Goal: Task Accomplishment & Management: Use online tool/utility

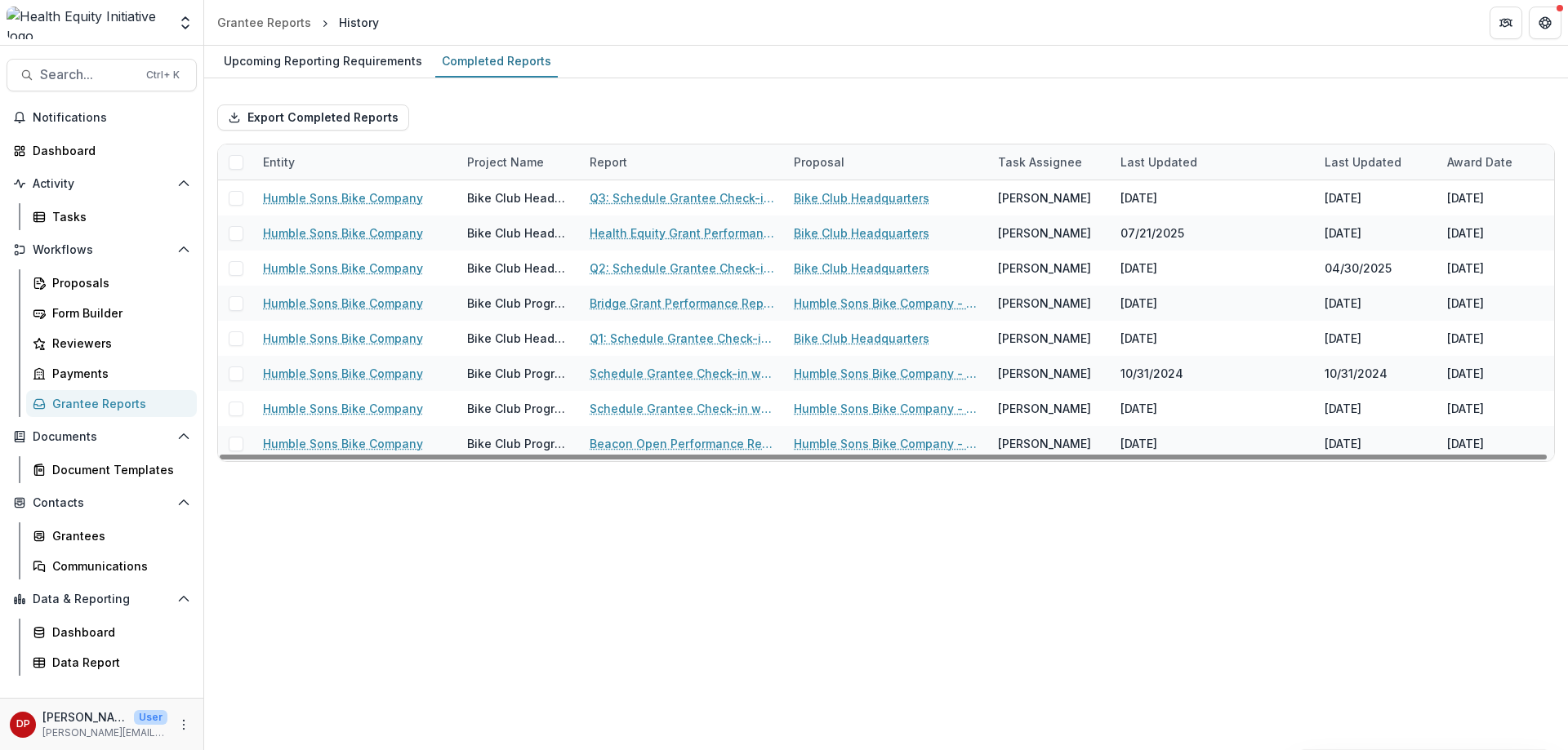
click at [300, 154] on div "Entity" at bounding box center [279, 161] width 52 height 17
click at [292, 191] on input "***" at bounding box center [355, 199] width 196 height 26
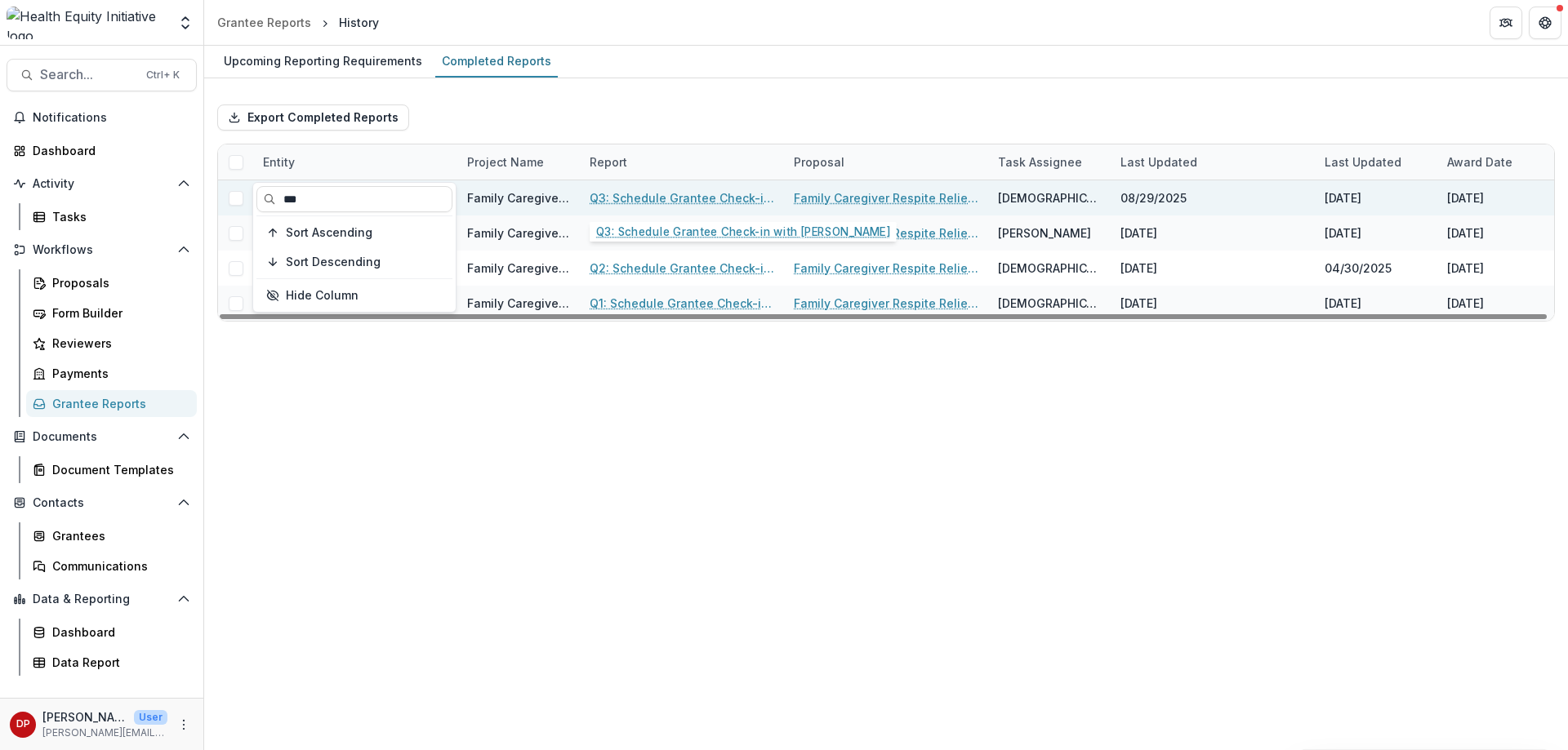
type input "***"
click at [610, 200] on link "Q3: Schedule Grantee Check-in with [PERSON_NAME]" at bounding box center [681, 198] width 184 height 17
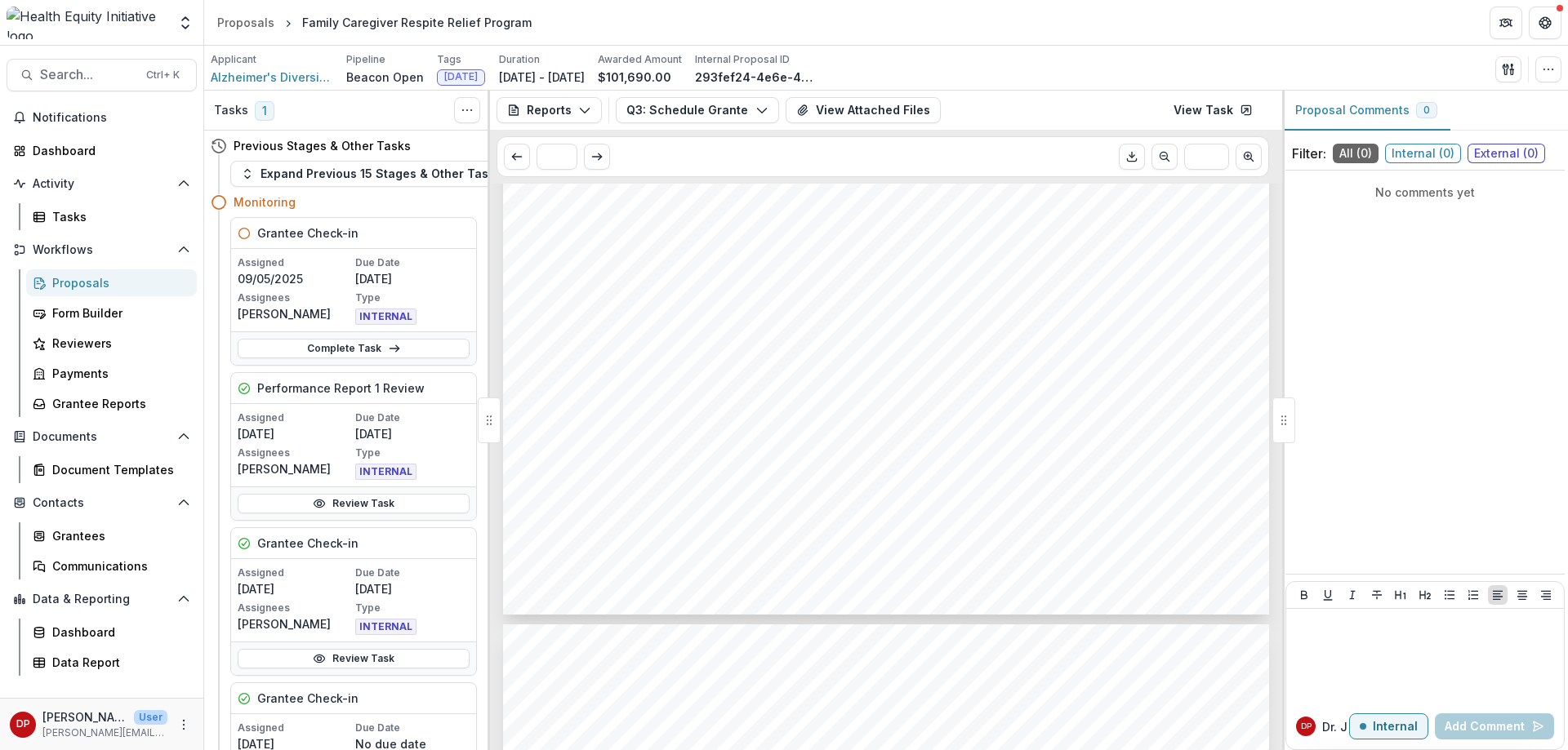
scroll to position [653, 0]
click at [1197, 111] on link "View Task" at bounding box center [1212, 110] width 99 height 26
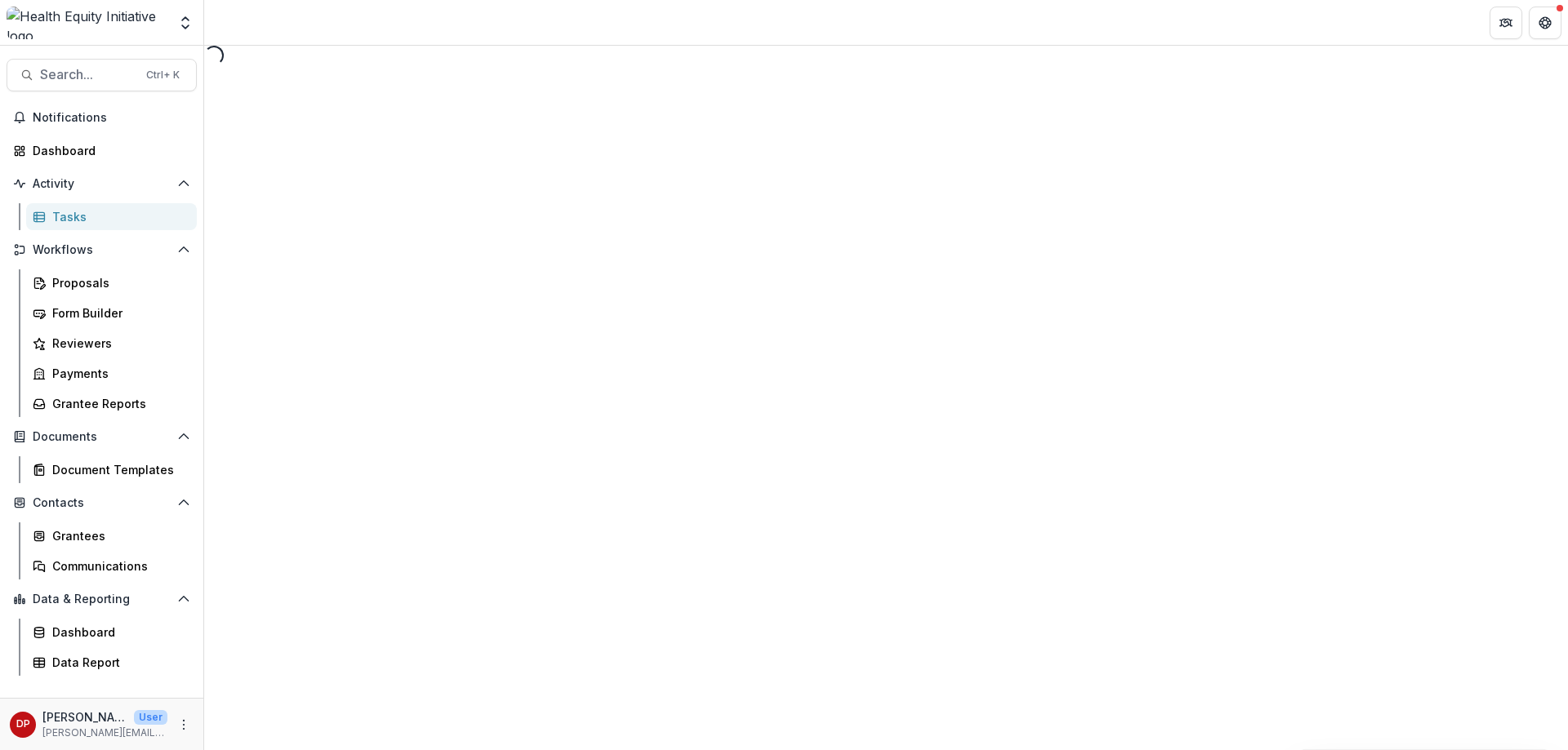
select select "********"
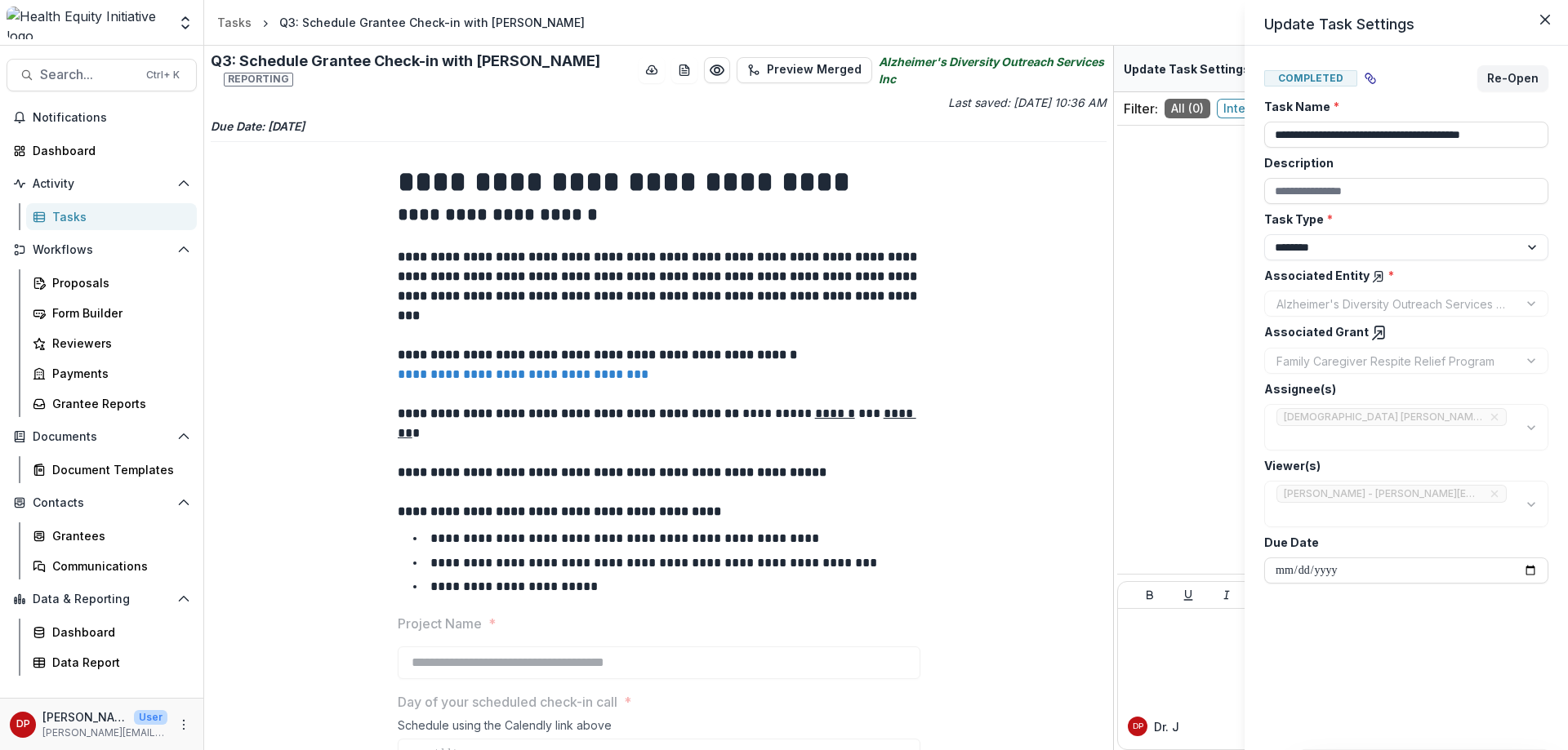
click at [1111, 239] on div "**********" at bounding box center [784, 375] width 1568 height 750
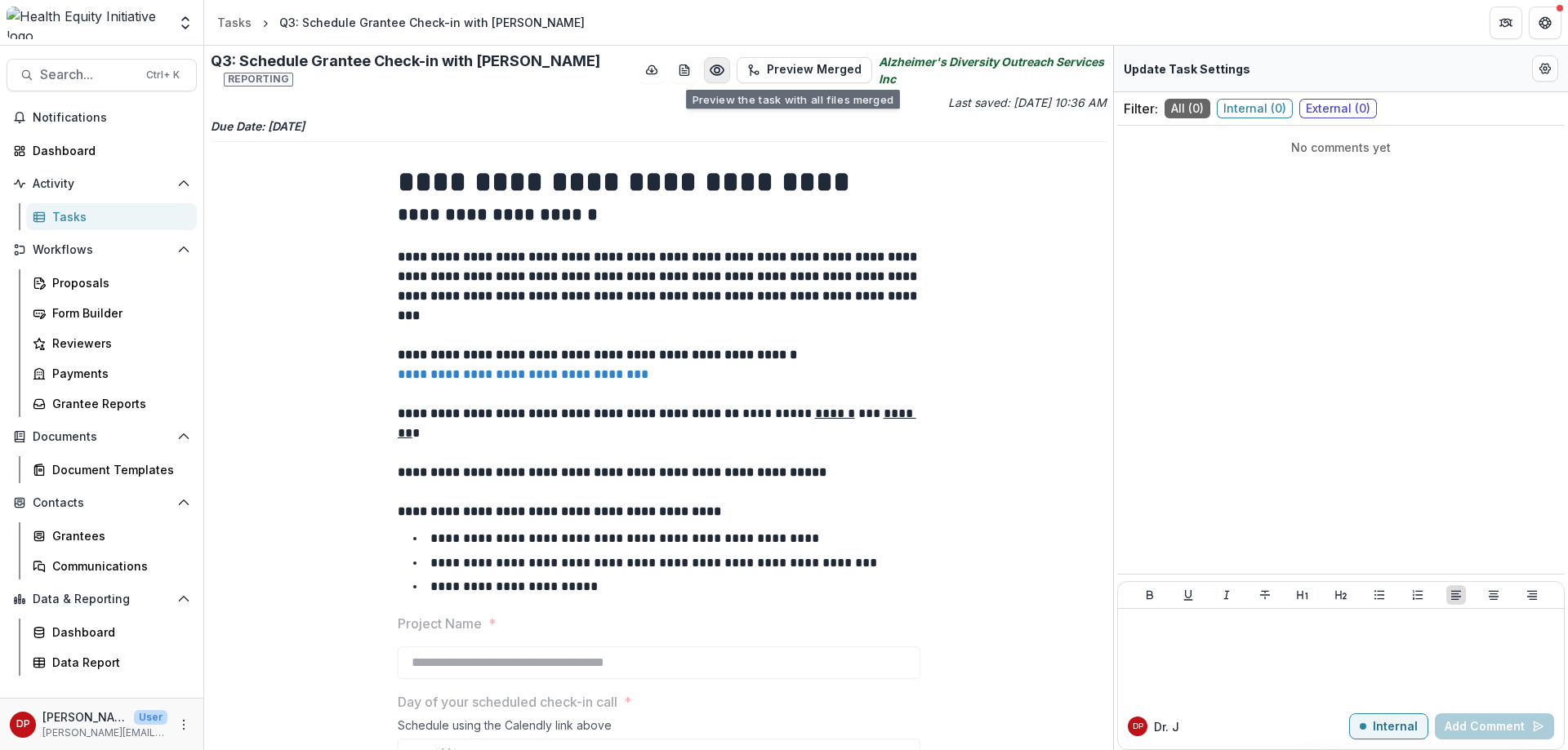
click at [709, 77] on icon "Preview a18207c0-7eb7-450f-a3bf-cc8947d4a3cf.pdf" at bounding box center [717, 70] width 16 height 16
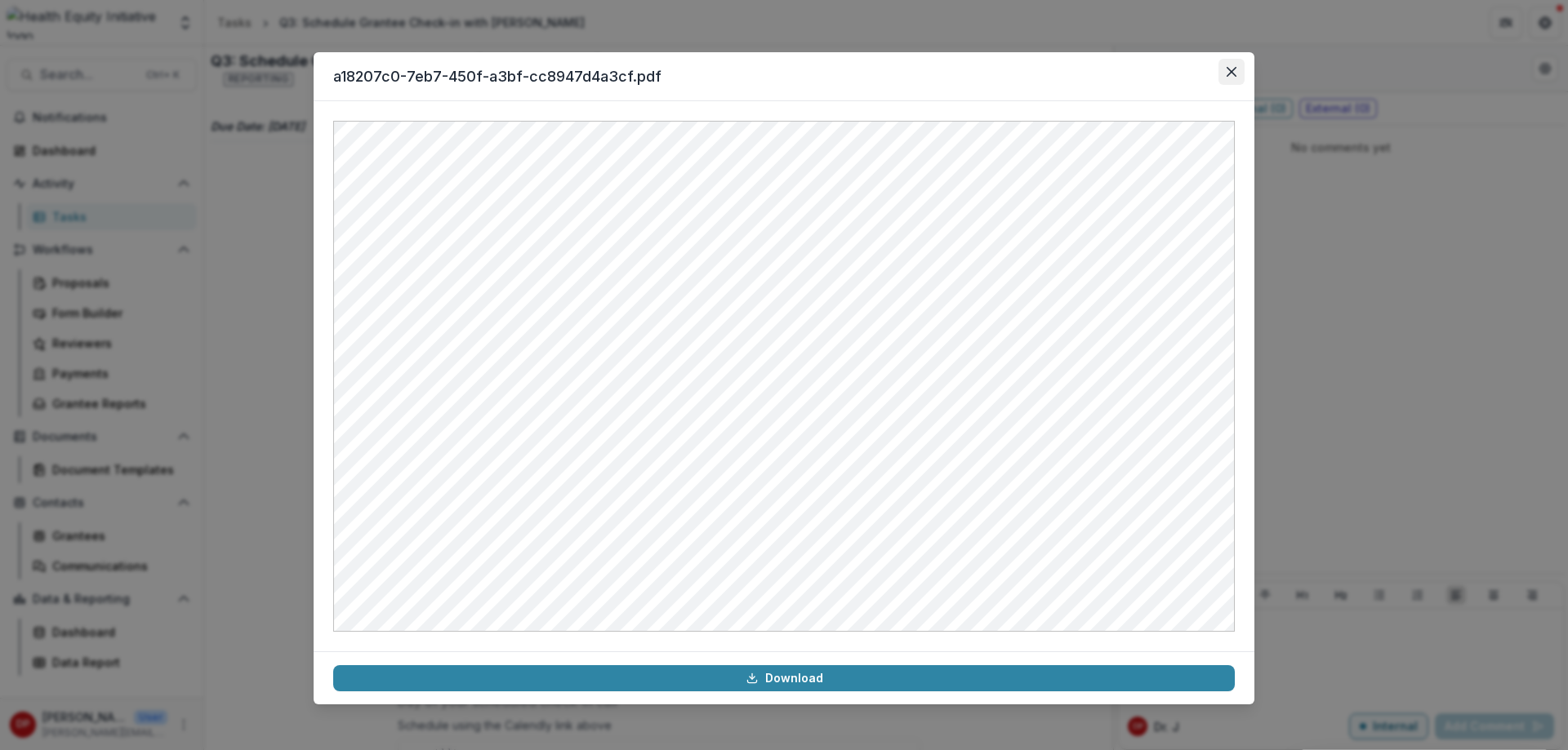
click at [1224, 71] on button "Close" at bounding box center [1230, 72] width 26 height 26
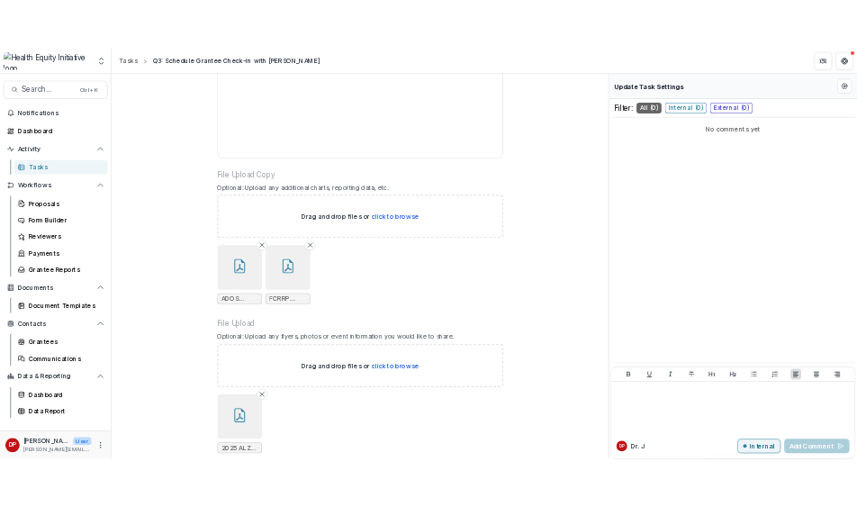
scroll to position [1350, 0]
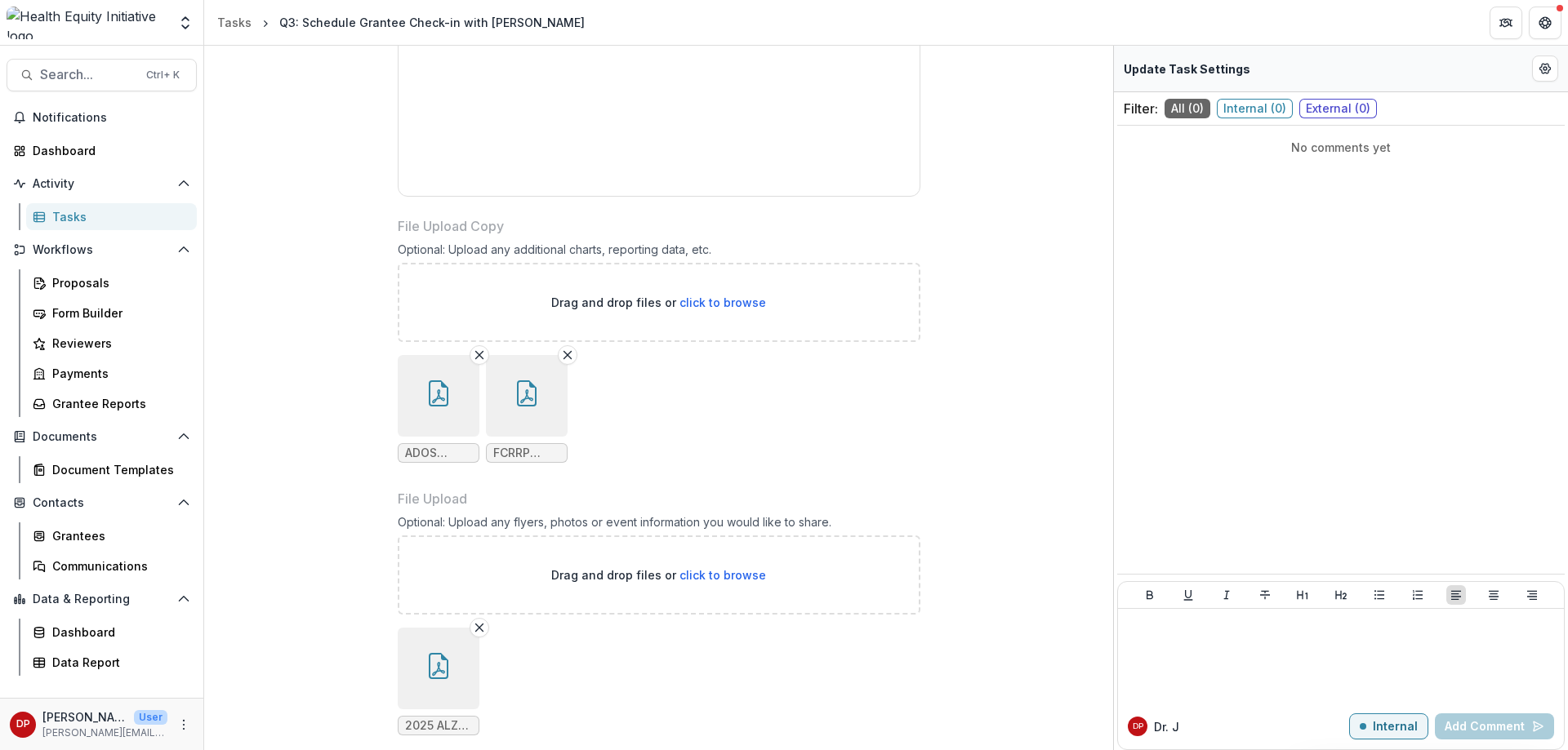
click at [428, 394] on icon "button" at bounding box center [438, 393] width 26 height 26
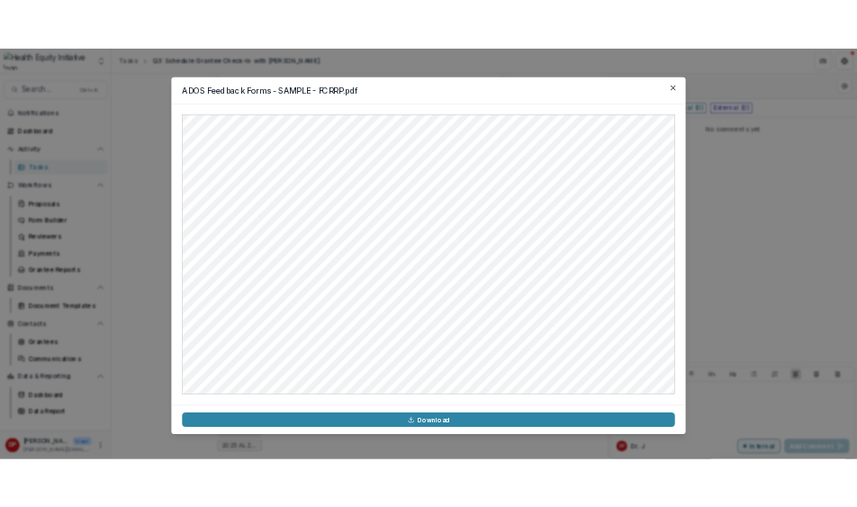
scroll to position [1412, 0]
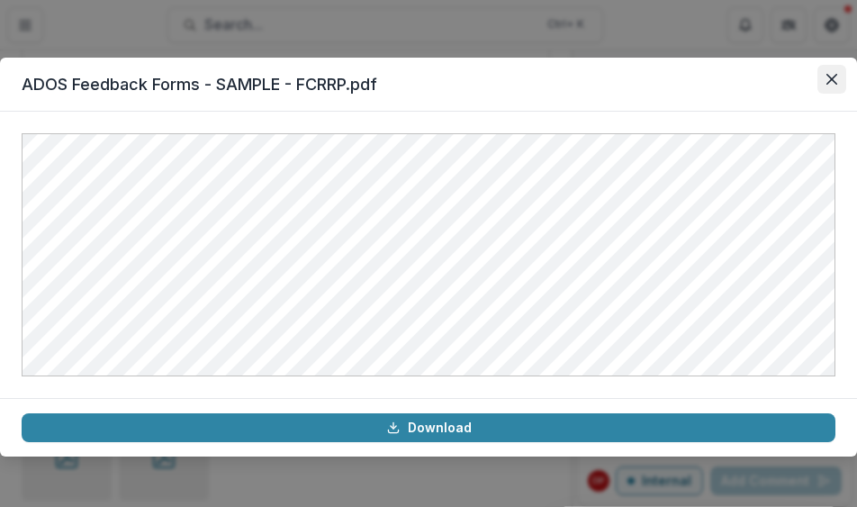
click at [830, 76] on icon "Close" at bounding box center [831, 79] width 11 height 11
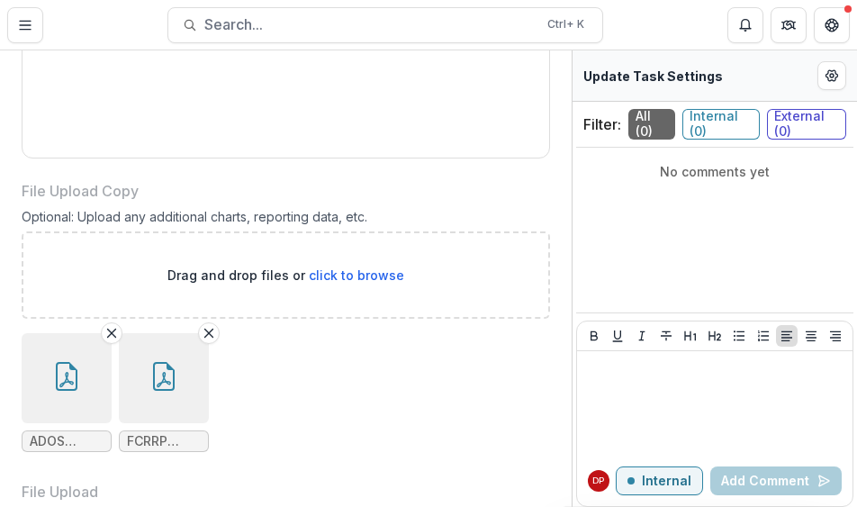
scroll to position [1592, 0]
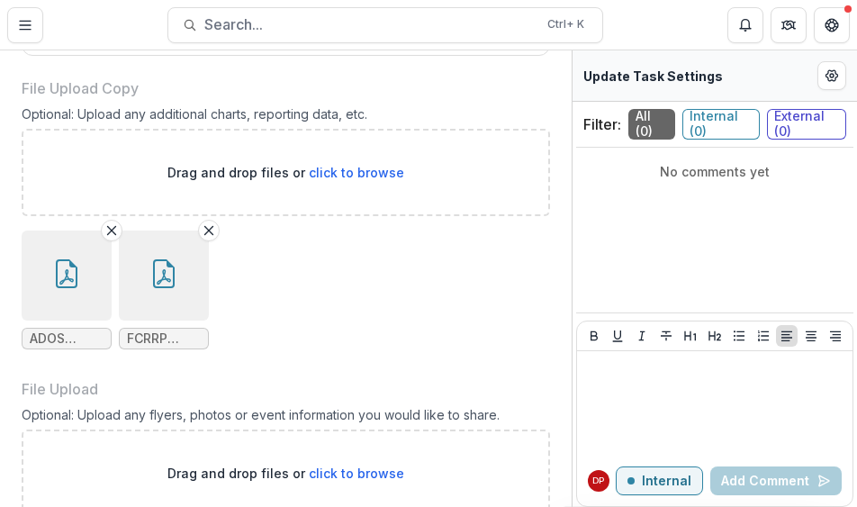
click at [199, 268] on button "button" at bounding box center [164, 275] width 90 height 90
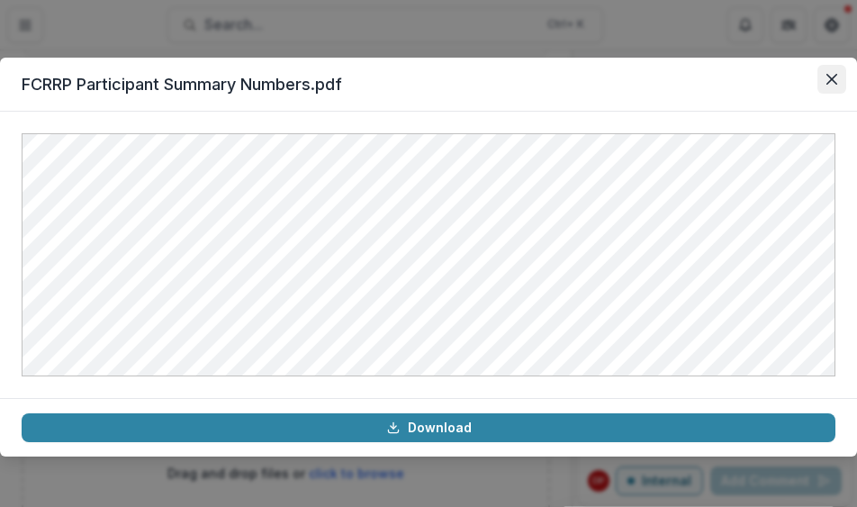
click at [831, 78] on icon "Close" at bounding box center [831, 79] width 11 height 11
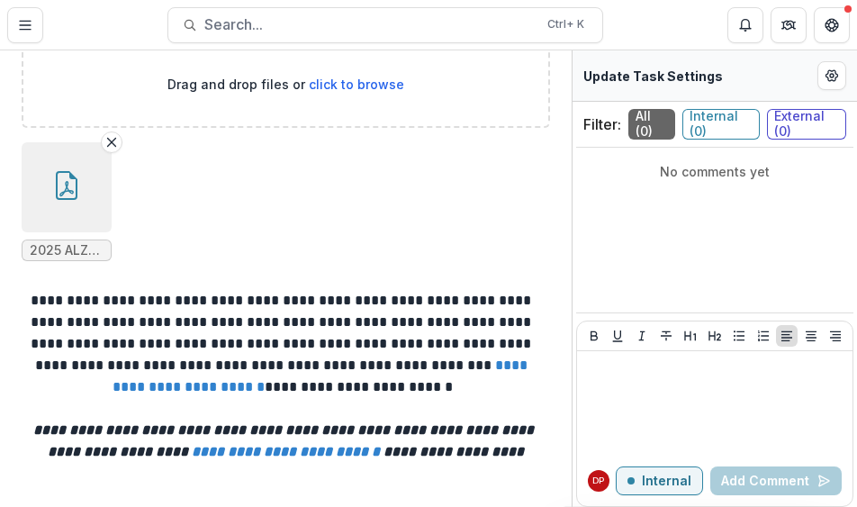
scroll to position [1997, 0]
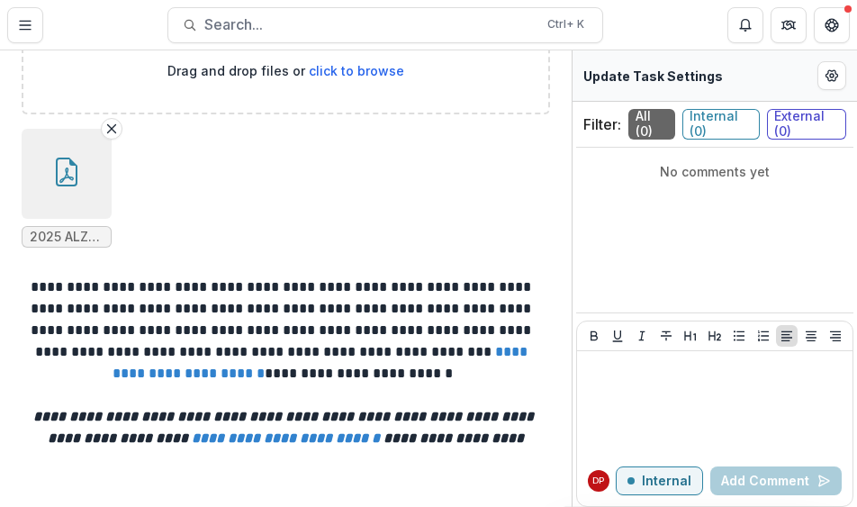
click at [101, 185] on button "button" at bounding box center [67, 174] width 90 height 90
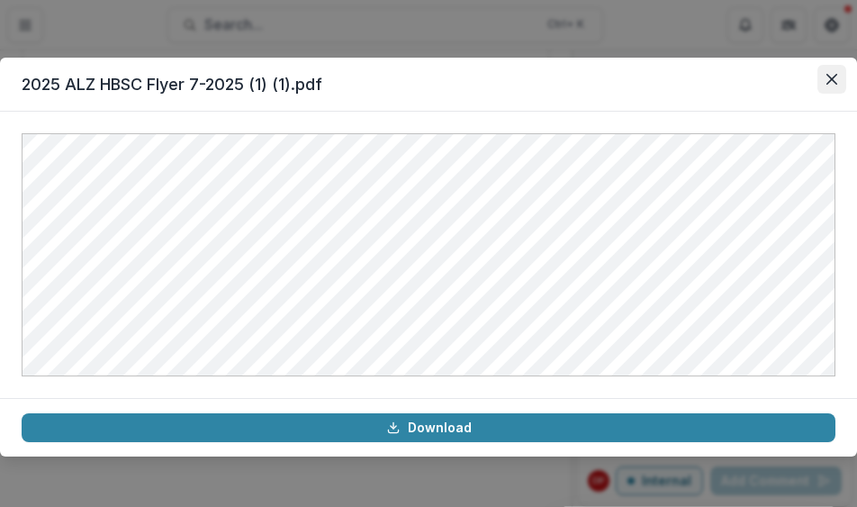
click at [833, 68] on button "Close" at bounding box center [831, 79] width 29 height 29
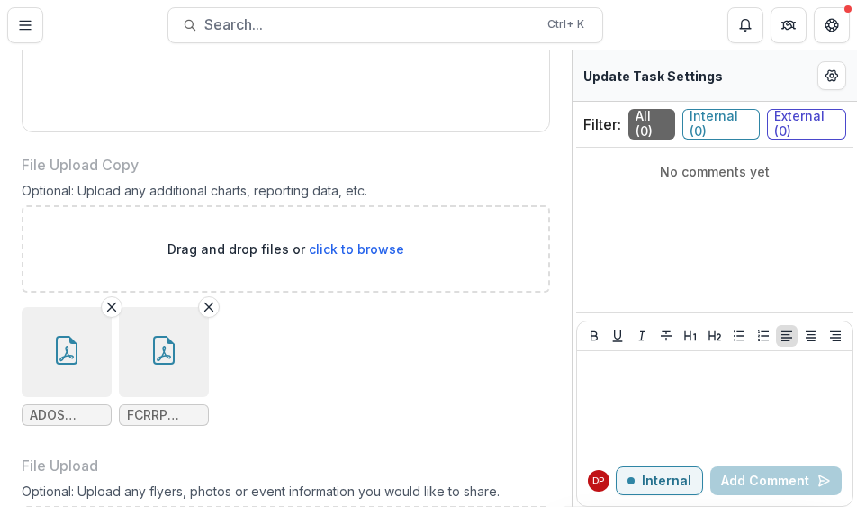
scroll to position [1547, 0]
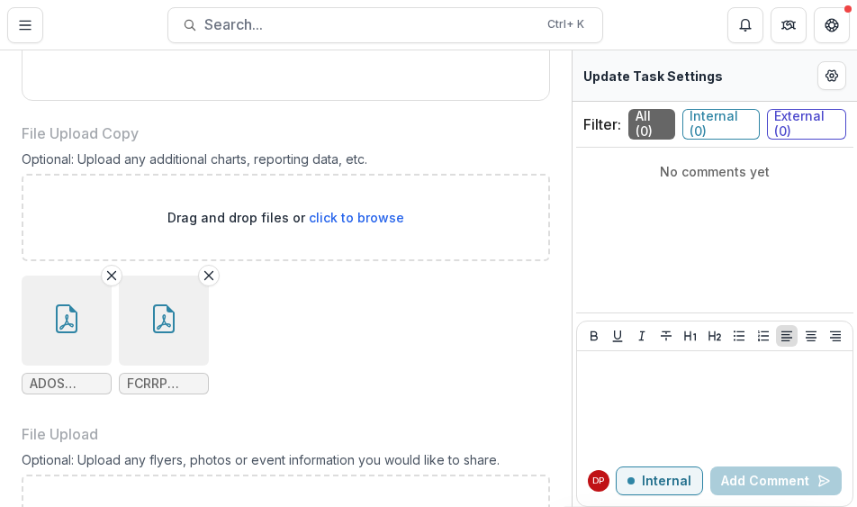
click at [42, 306] on button "button" at bounding box center [67, 320] width 90 height 90
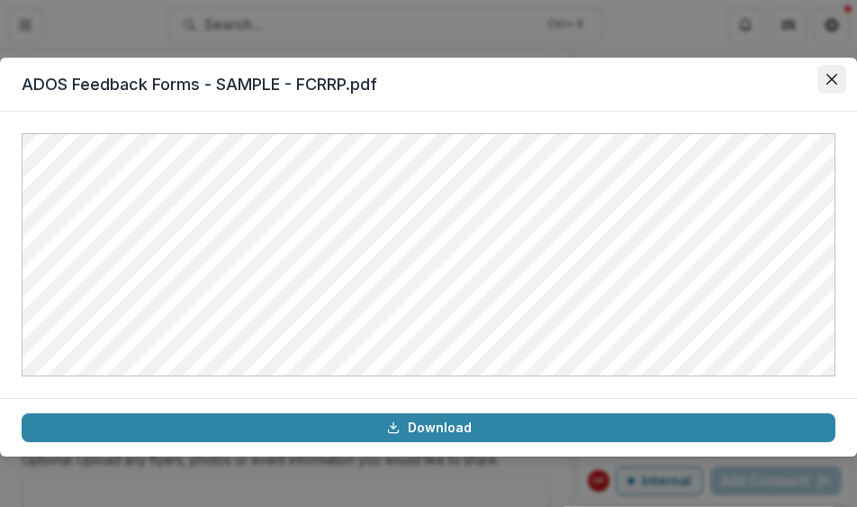
click at [837, 80] on button "Close" at bounding box center [831, 79] width 29 height 29
